Goal: Information Seeking & Learning: Learn about a topic

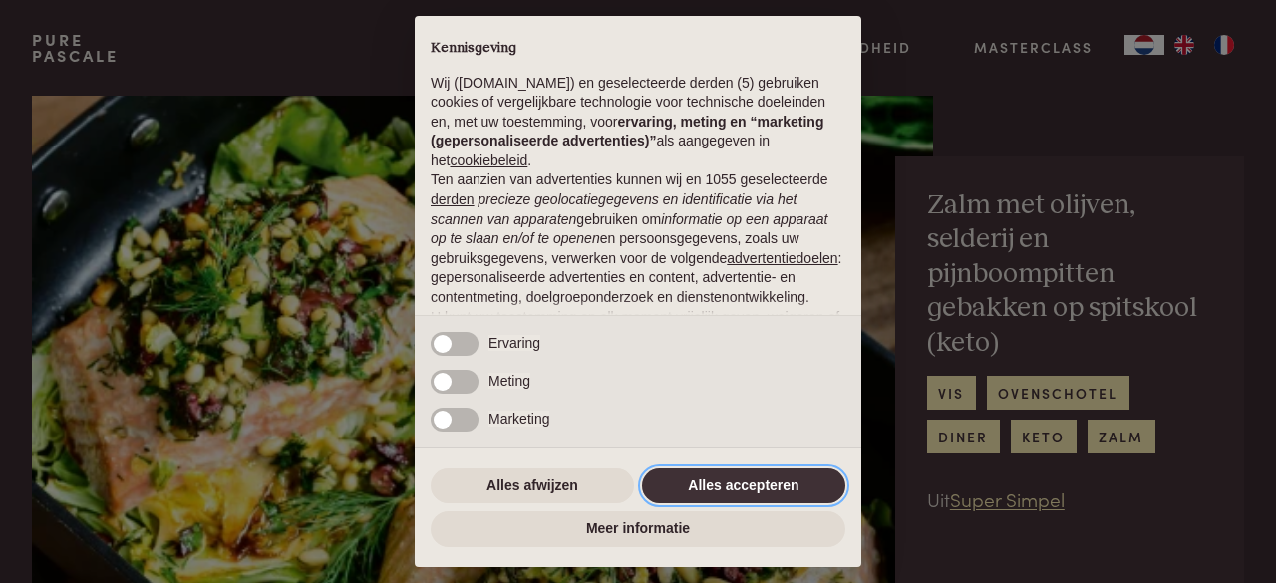
click at [795, 484] on button "Alles accepteren" at bounding box center [743, 486] width 203 height 36
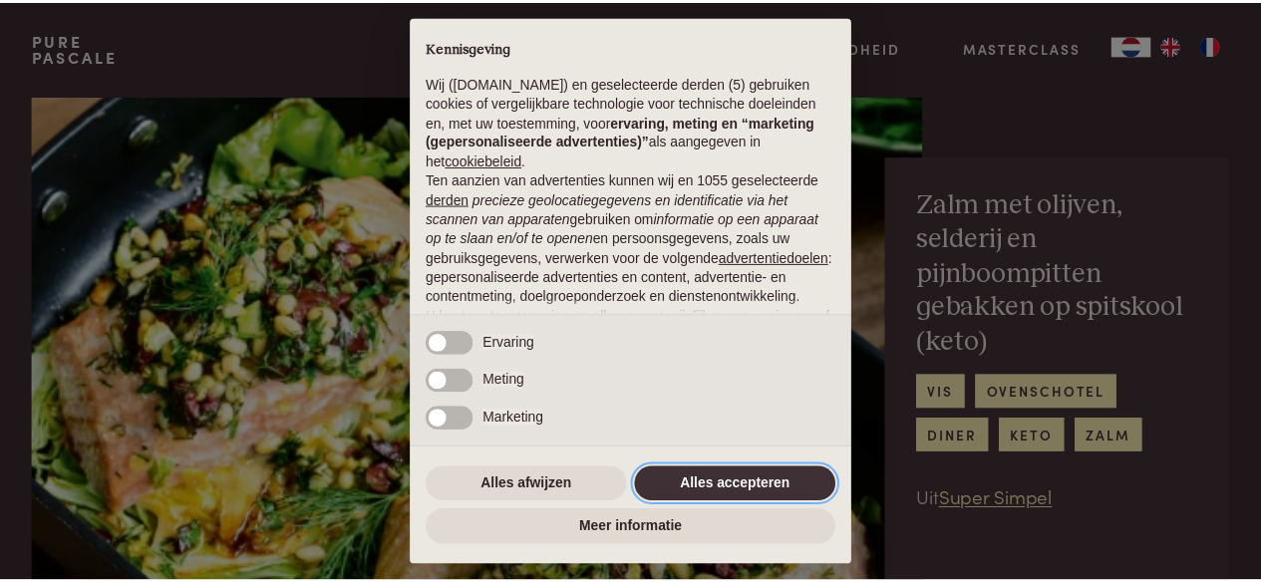
scroll to position [217, 0]
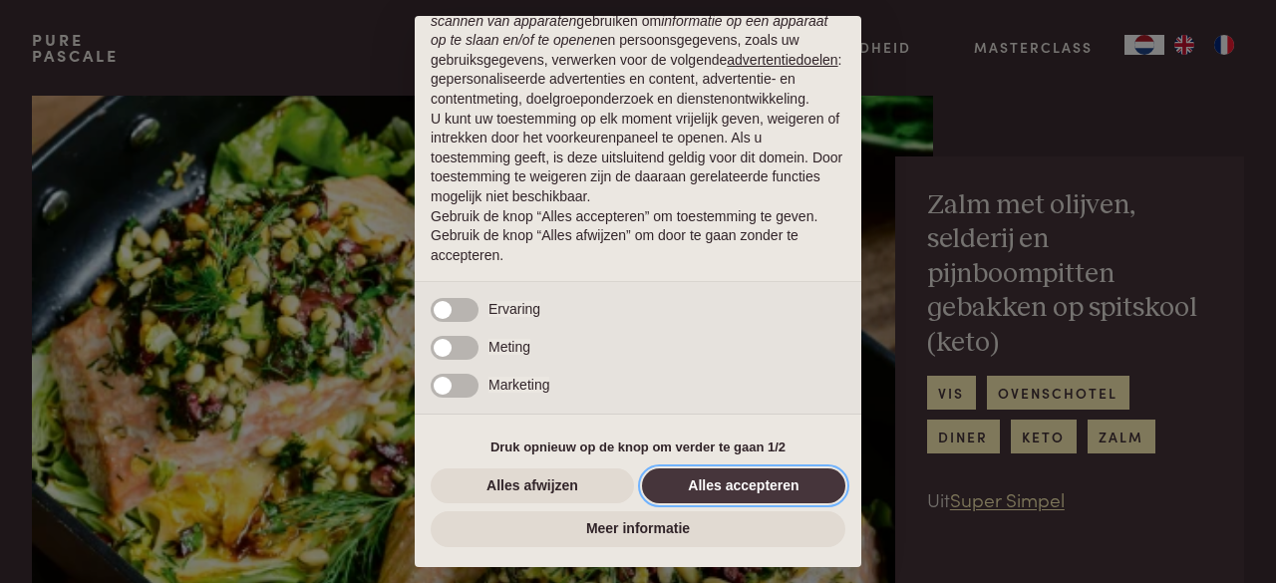
click at [795, 484] on button "Alles accepteren" at bounding box center [743, 486] width 203 height 36
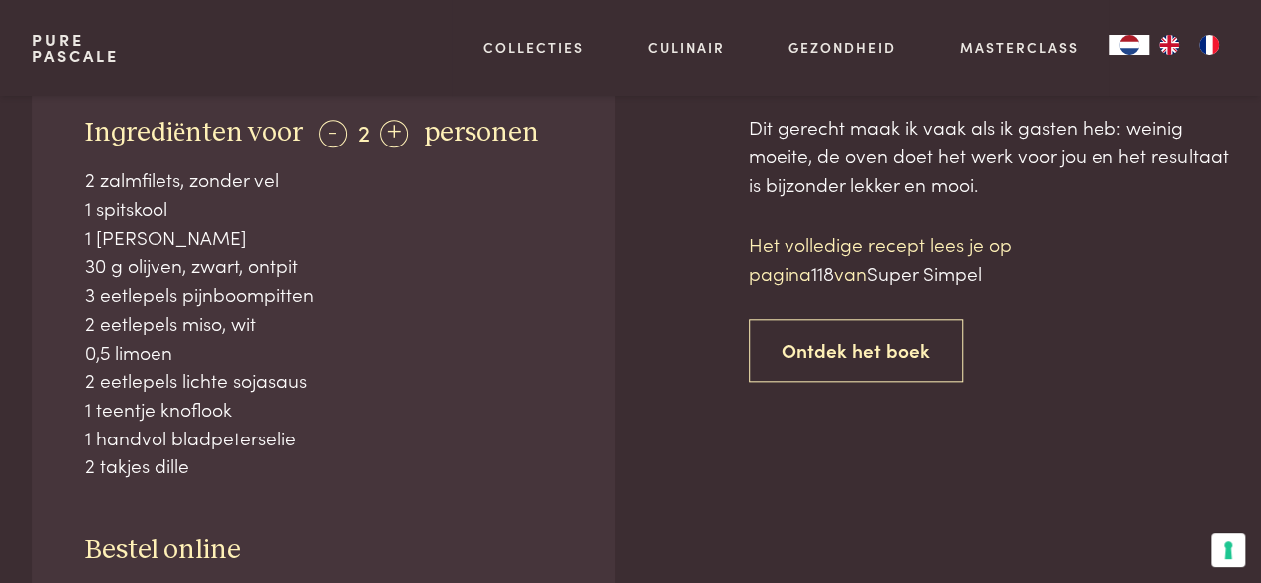
scroll to position [880, 0]
click at [393, 130] on div "+" at bounding box center [394, 133] width 28 height 28
click at [393, 130] on div "+" at bounding box center [395, 133] width 28 height 28
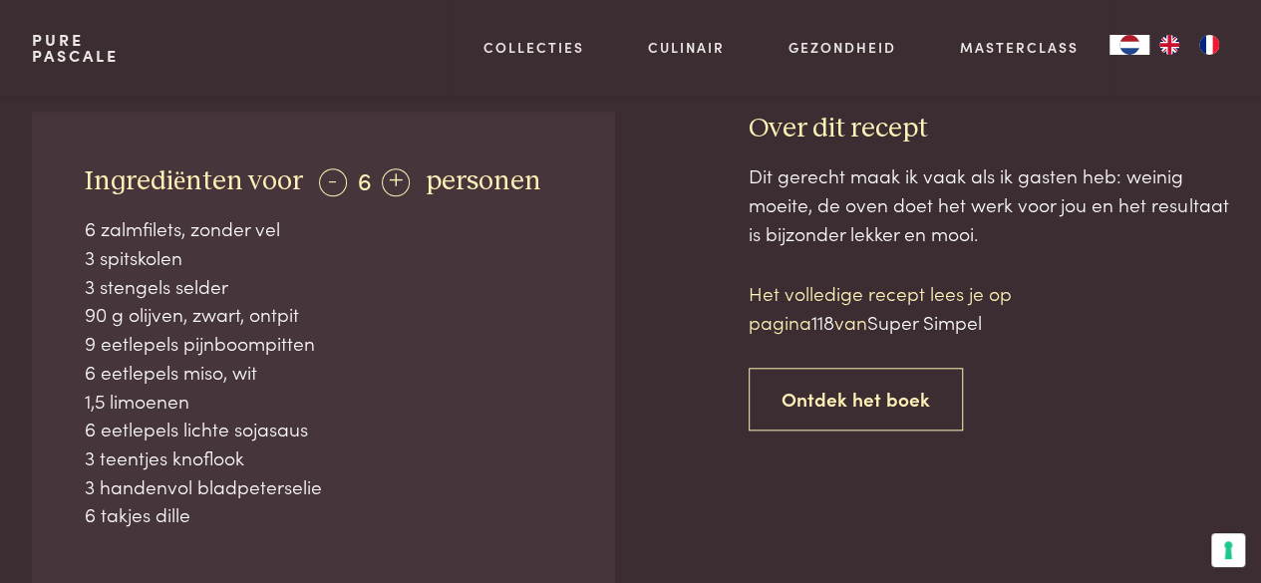
scroll to position [829, 0]
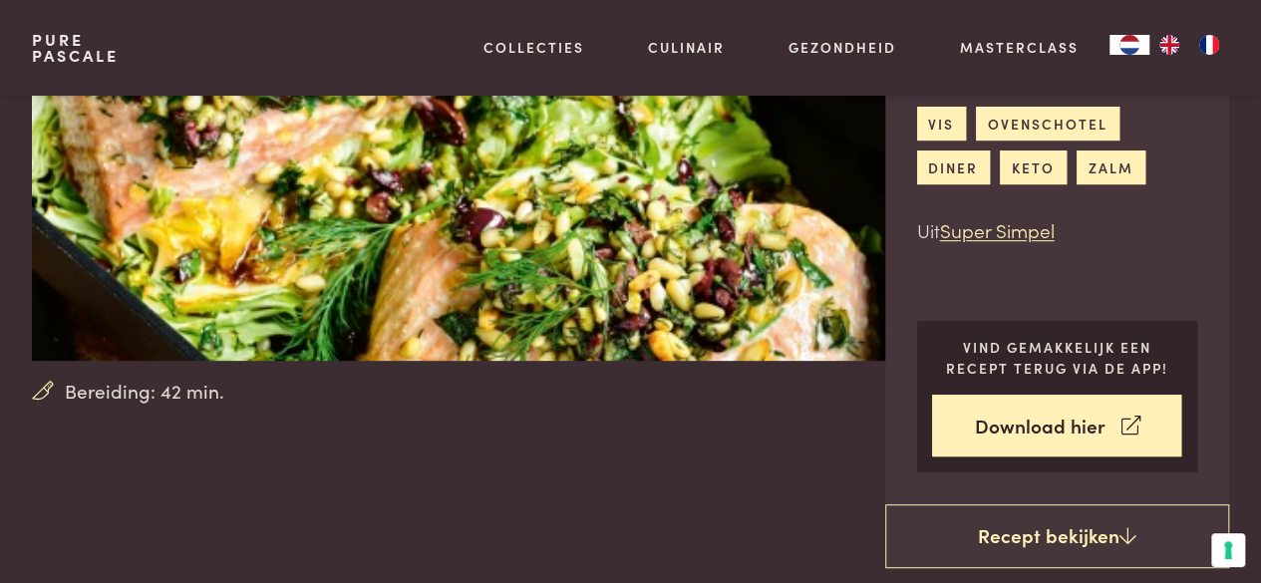
scroll to position [271, 0]
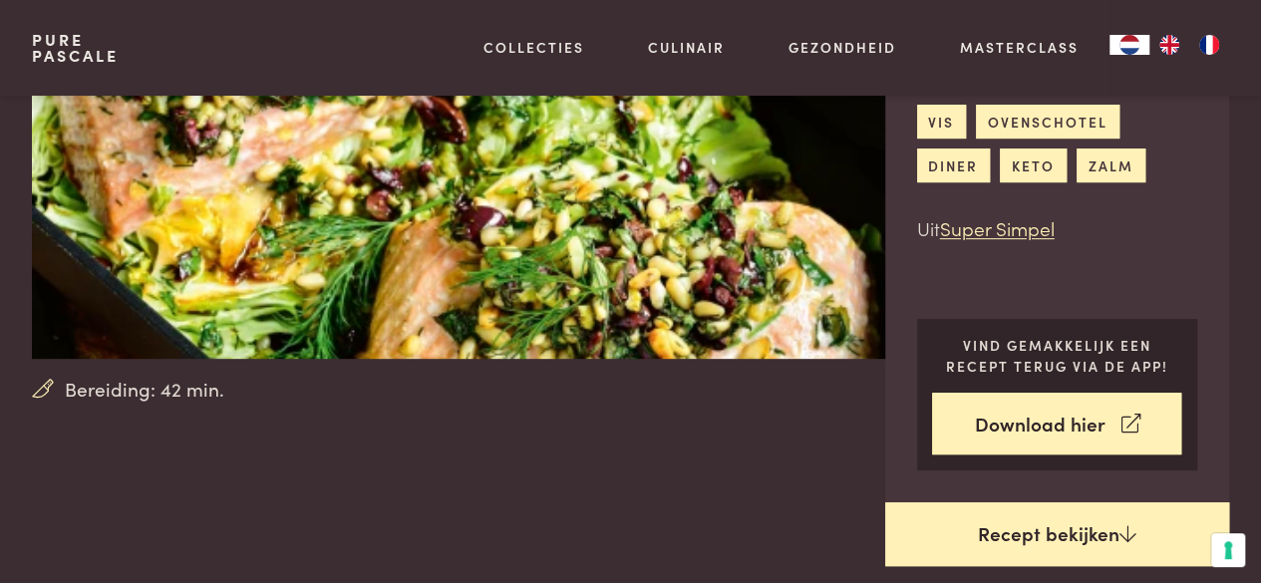
click at [1023, 530] on link "Recept bekijken" at bounding box center [1057, 534] width 345 height 64
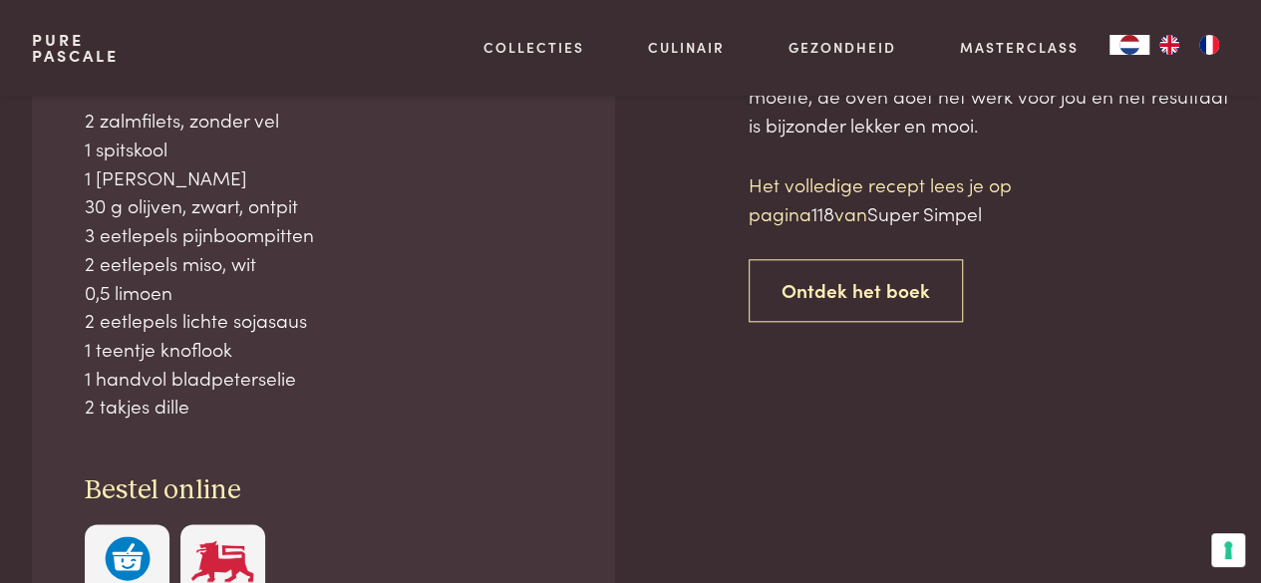
scroll to position [939, 0]
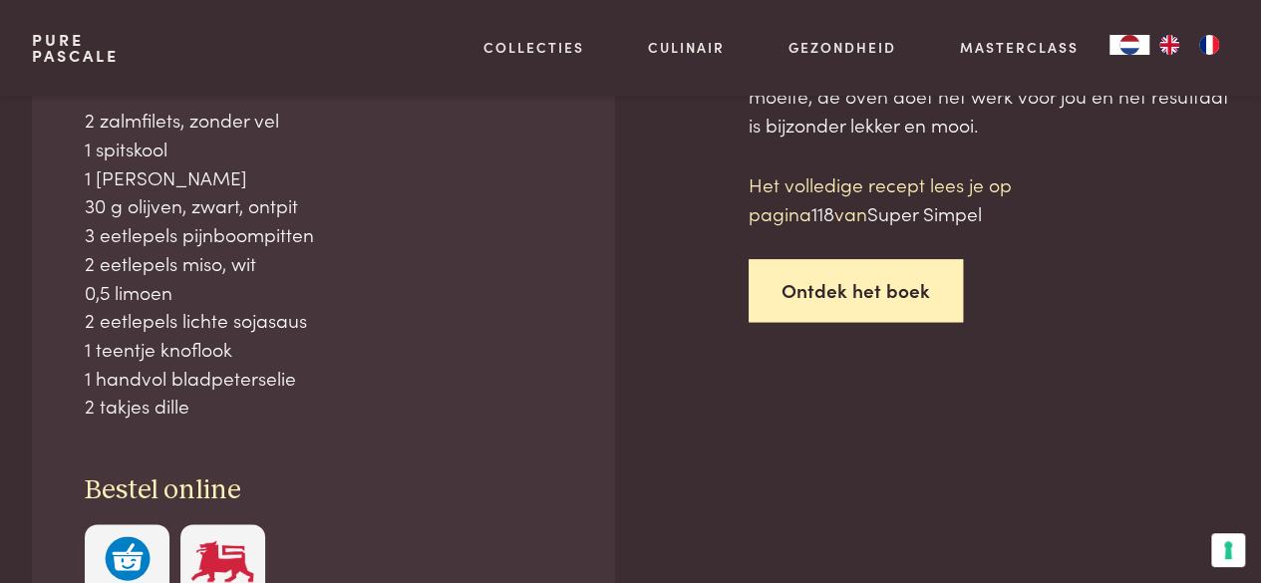
click at [900, 289] on link "Ontdek het boek" at bounding box center [855, 290] width 214 height 63
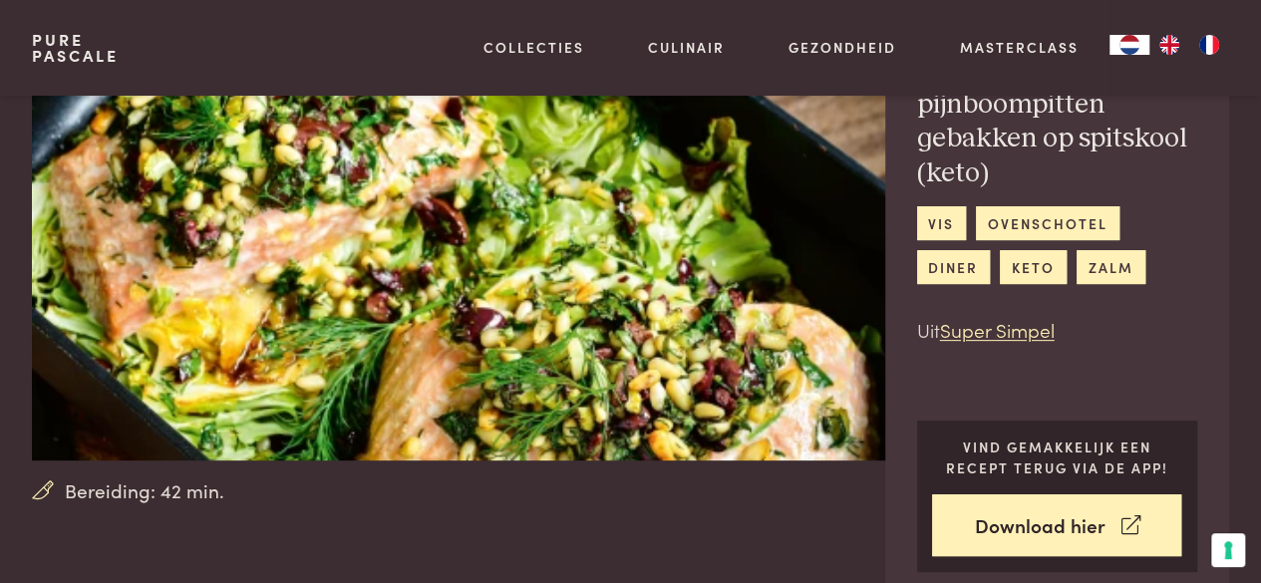
scroll to position [177, 0]
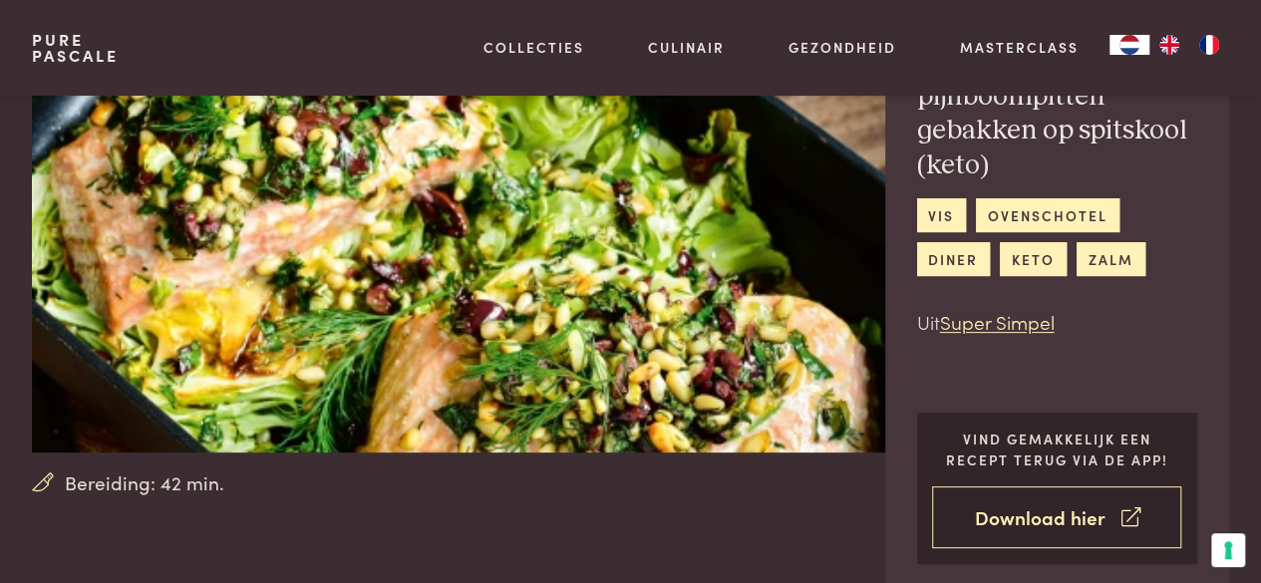
click at [1037, 518] on link "Download hier" at bounding box center [1056, 517] width 249 height 63
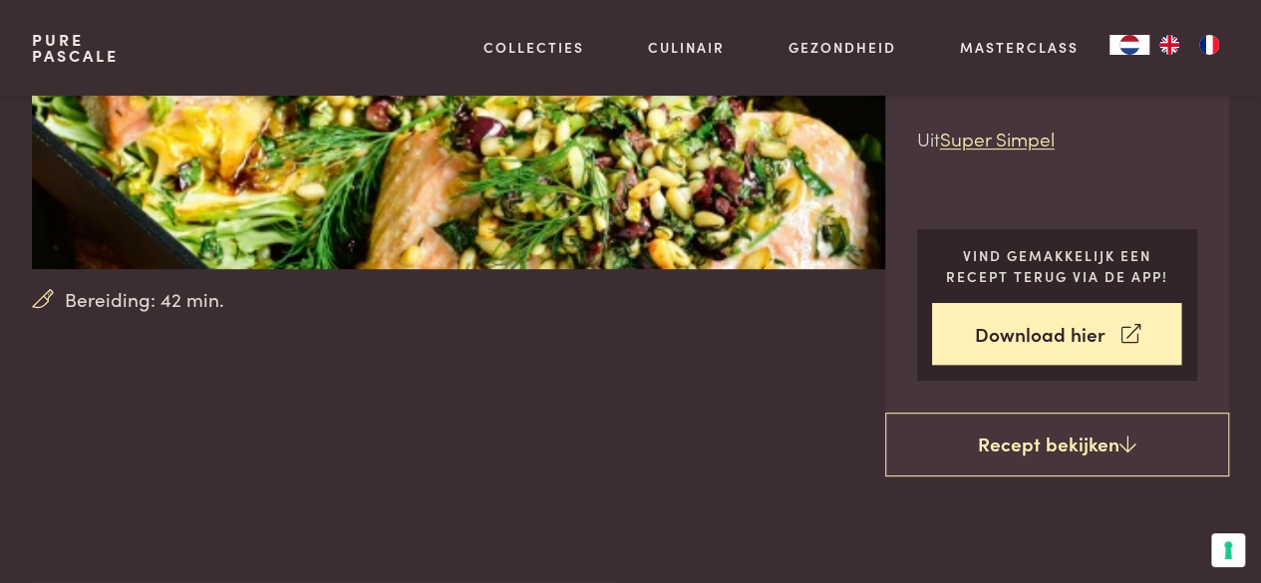
scroll to position [357, 0]
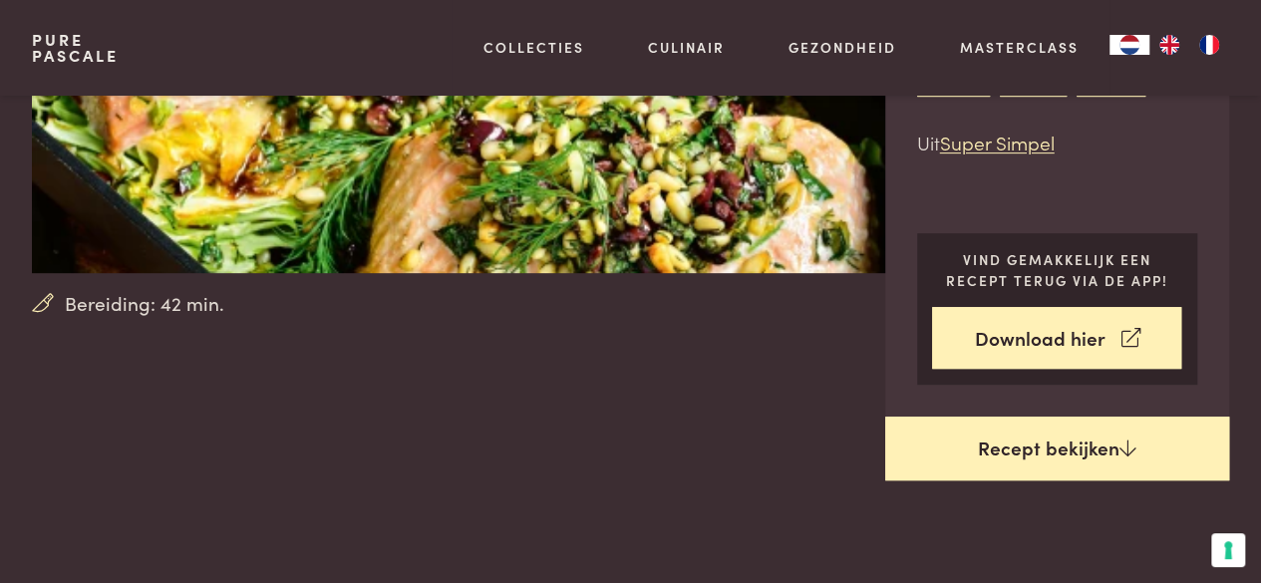
click at [1070, 457] on link "Recept bekijken" at bounding box center [1057, 449] width 345 height 64
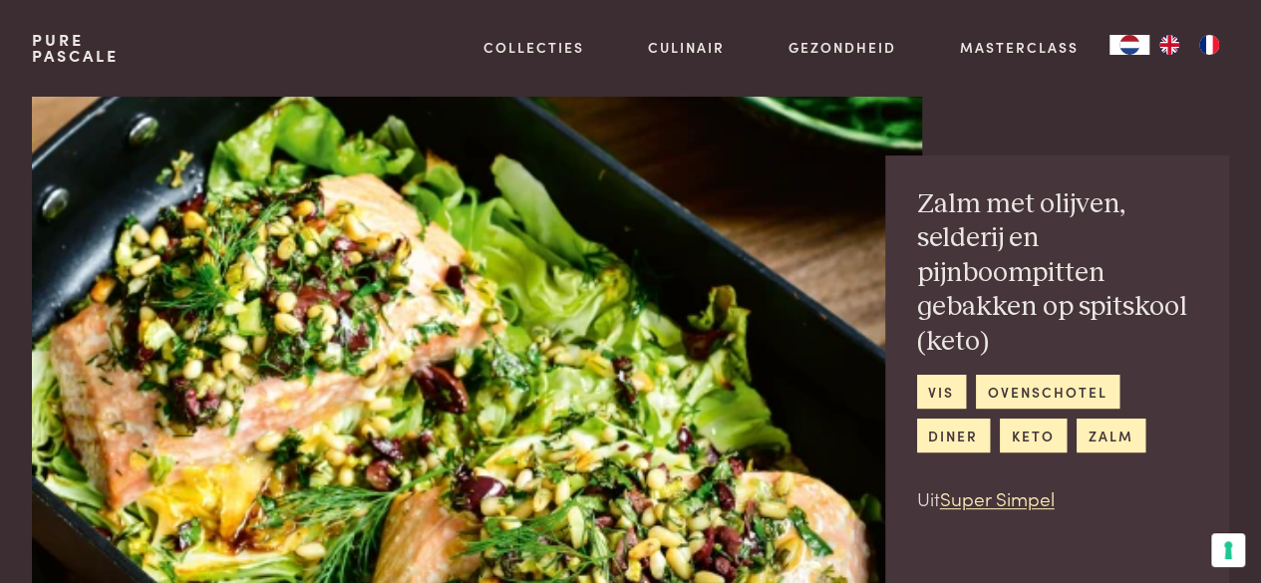
scroll to position [3, 0]
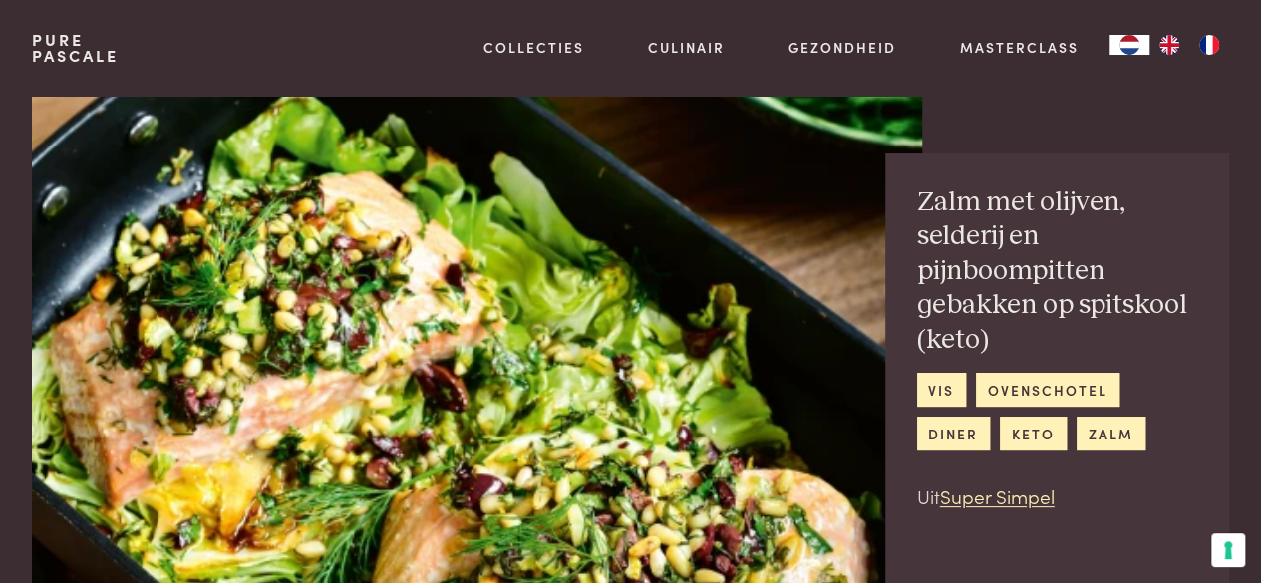
scroll to position [1943, 0]
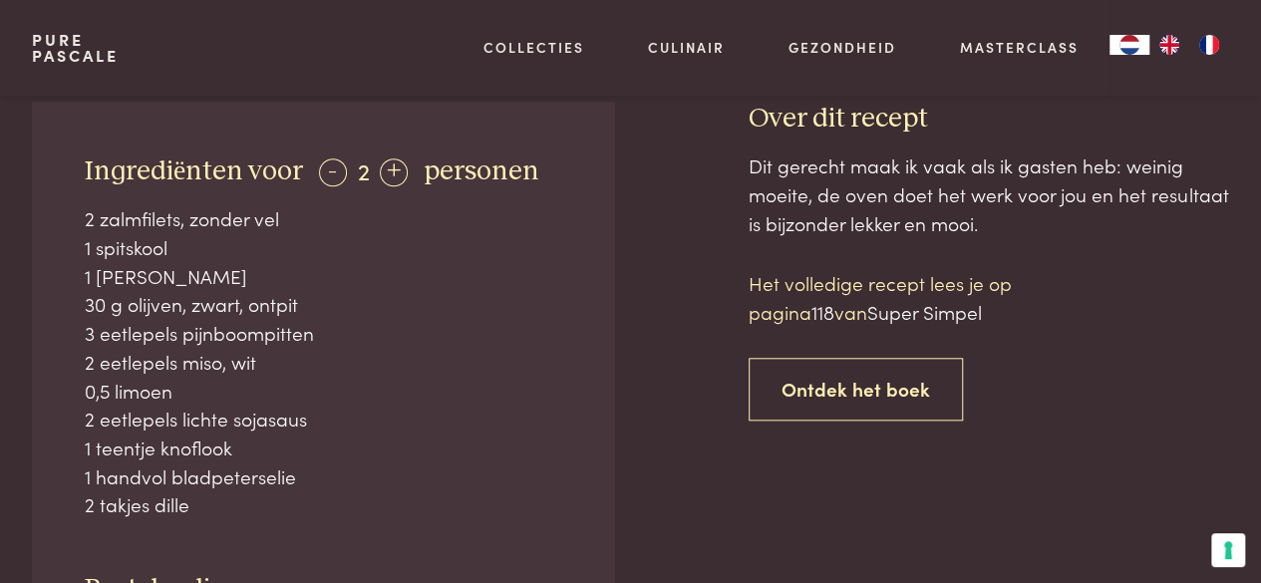
scroll to position [841, 0]
click at [389, 162] on div "+" at bounding box center [394, 171] width 28 height 28
click at [389, 162] on div "+" at bounding box center [395, 171] width 28 height 28
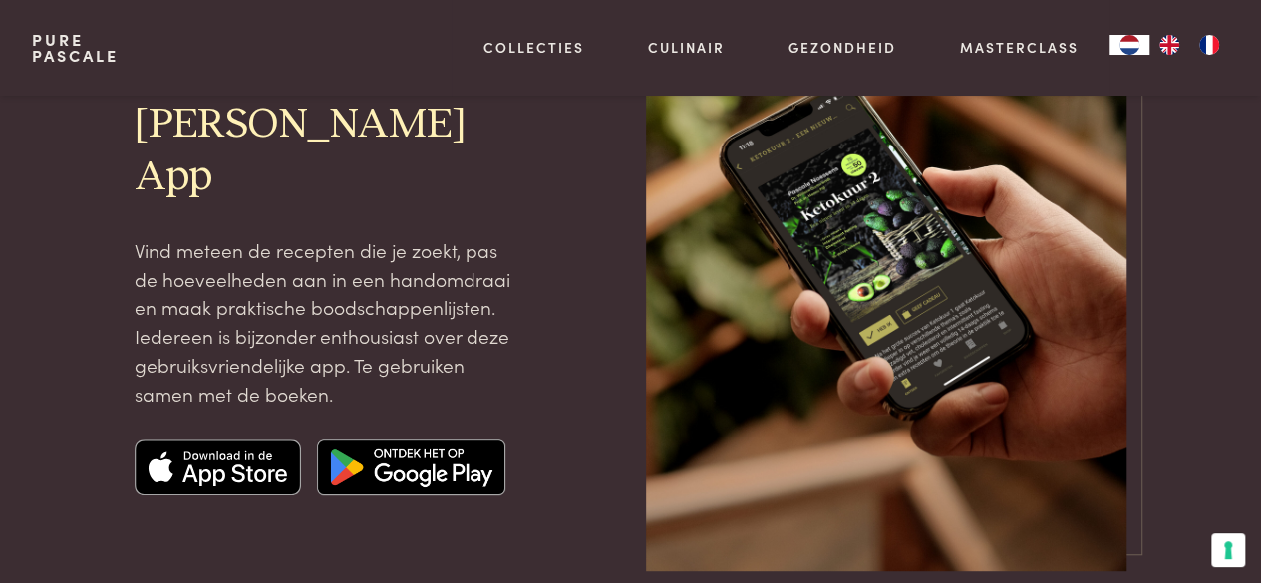
scroll to position [230, 0]
